Goal: Information Seeking & Learning: Find specific fact

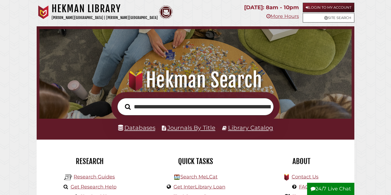
scroll to position [0, 114]
type input "**********"
click at [122, 102] on button "Search" at bounding box center [127, 106] width 11 height 9
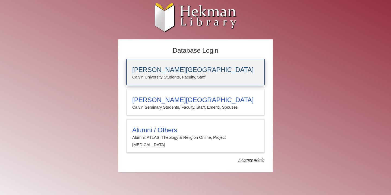
click at [161, 71] on h3 "[PERSON_NAME][GEOGRAPHIC_DATA]" at bounding box center [195, 70] width 126 height 8
